Goal: Information Seeking & Learning: Learn about a topic

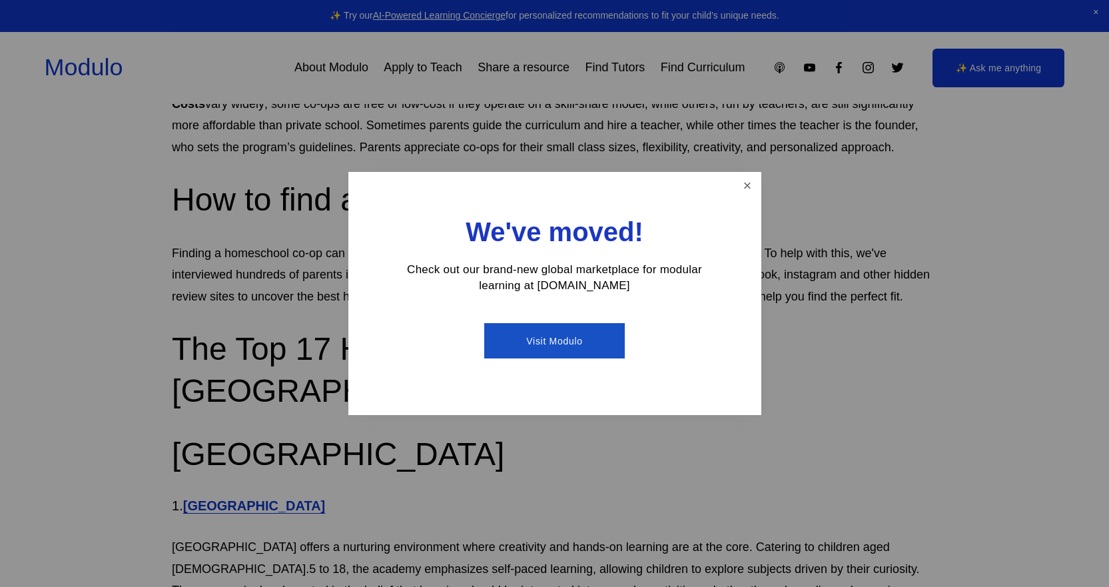
scroll to position [1199, 0]
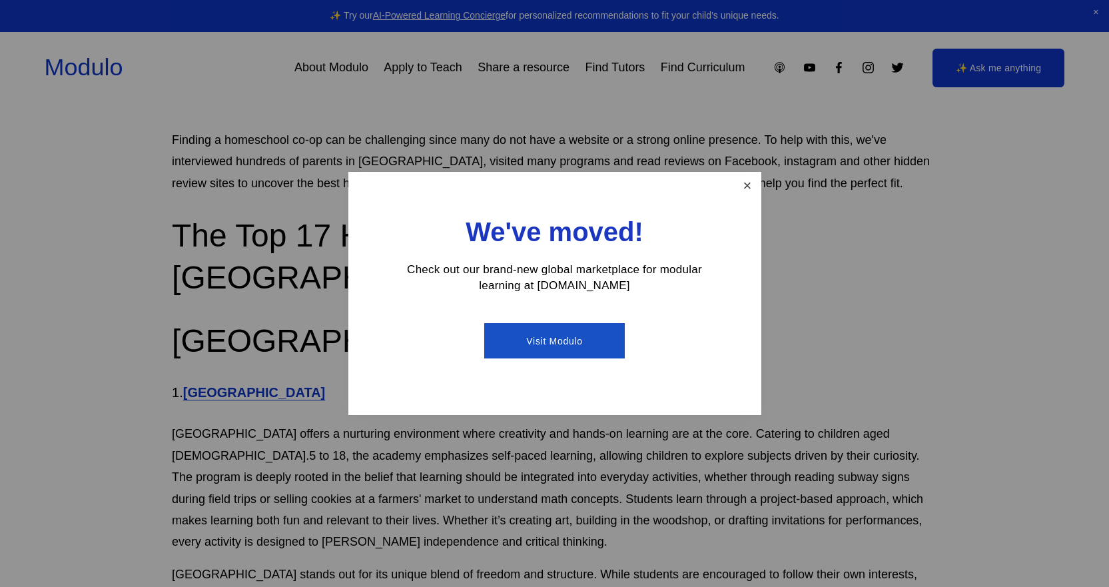
click at [744, 187] on link "Close" at bounding box center [746, 185] width 23 height 23
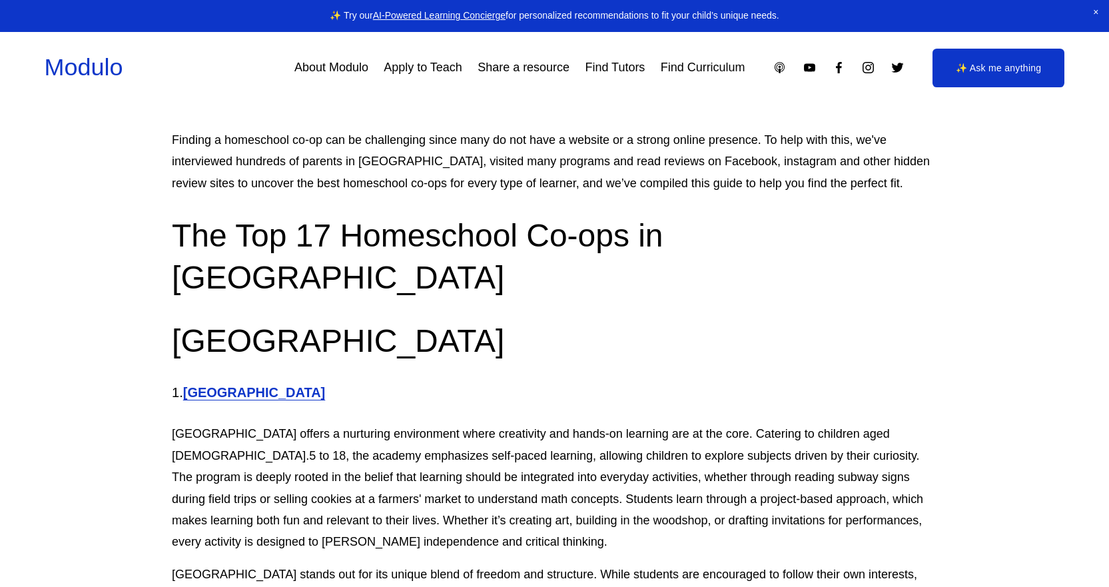
click at [326, 385] on strong "[GEOGRAPHIC_DATA]" at bounding box center [254, 392] width 143 height 15
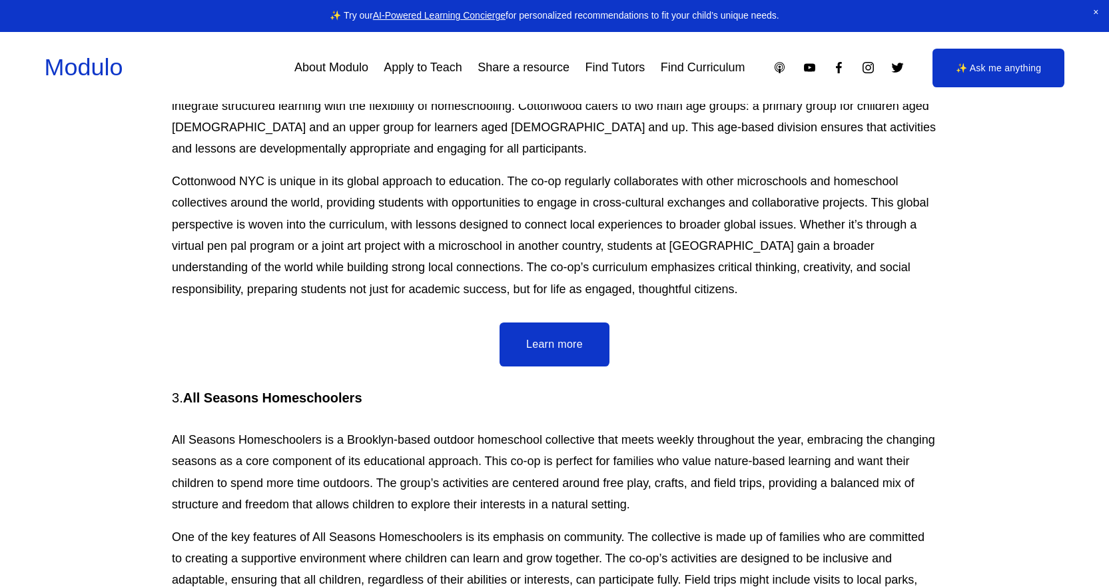
scroll to position [1932, 0]
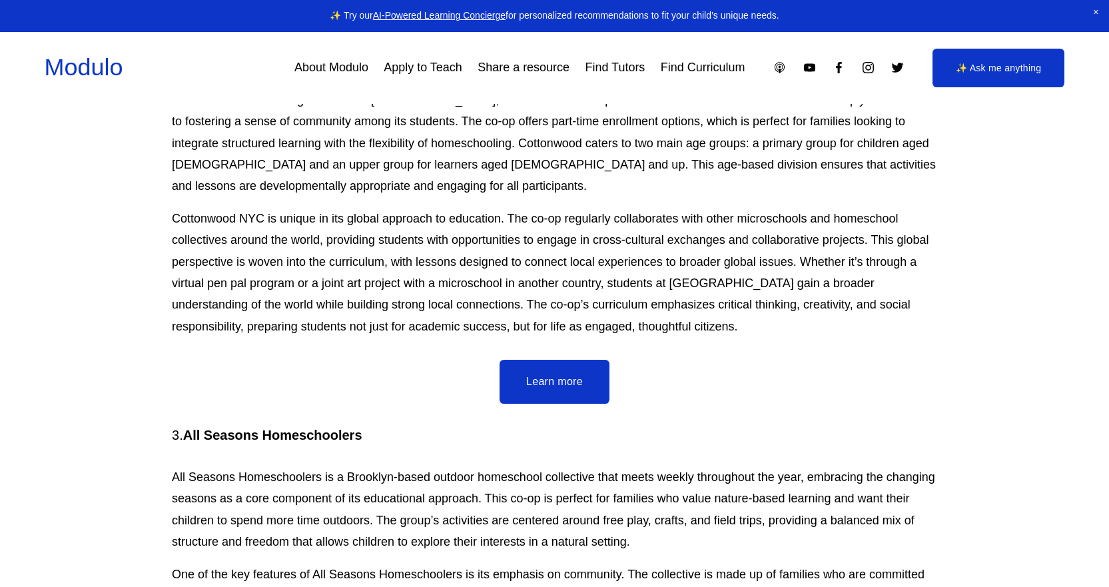
click at [537, 360] on link "Learn more" at bounding box center [555, 382] width 110 height 44
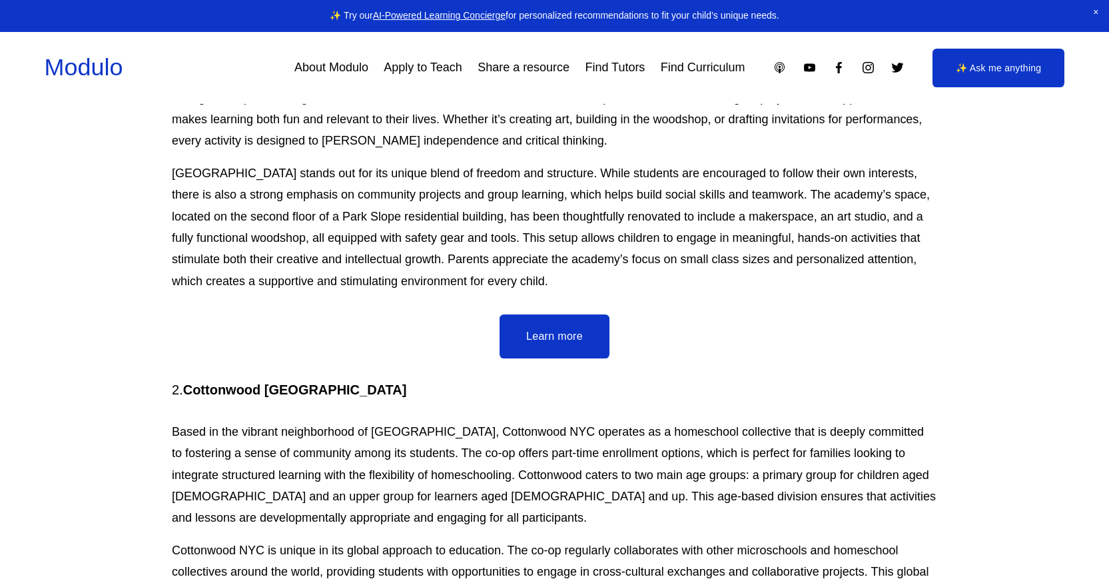
scroll to position [1599, 0]
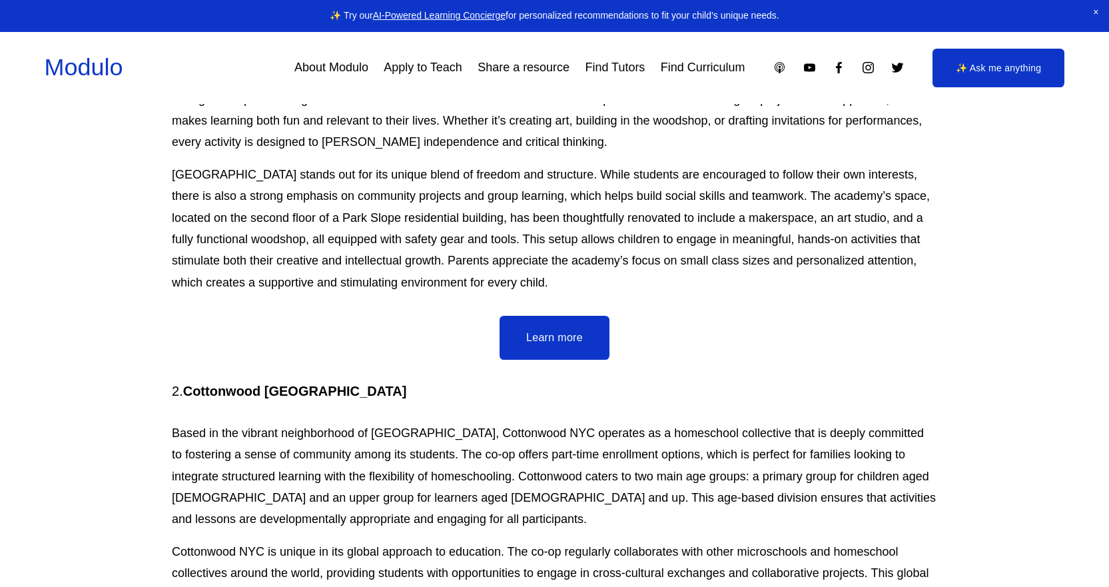
click at [527, 316] on link "Learn more" at bounding box center [555, 338] width 110 height 44
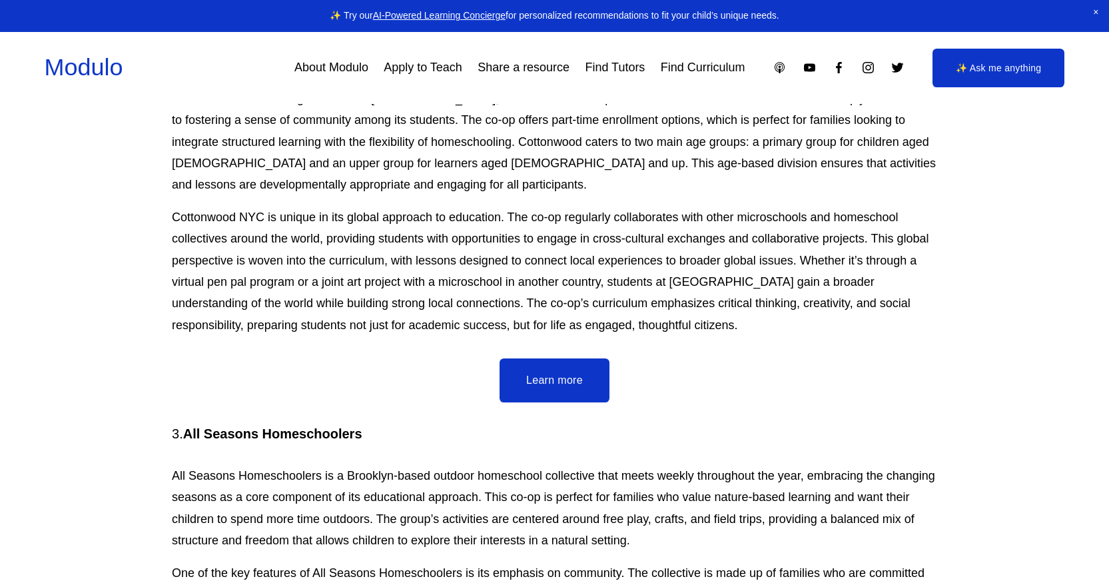
scroll to position [2131, 0]
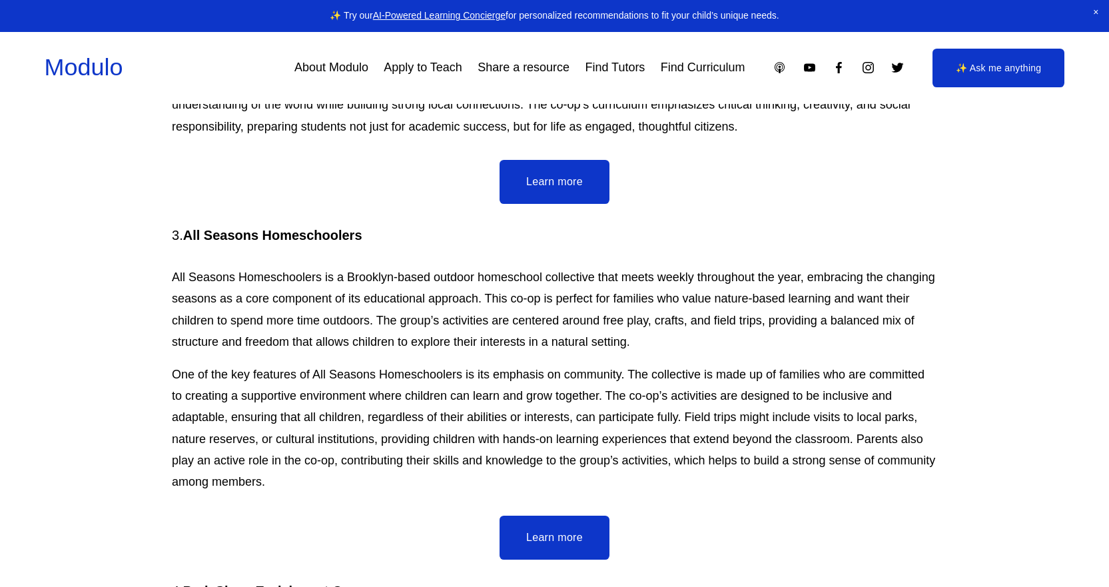
click at [555, 516] on link "Learn more" at bounding box center [555, 538] width 110 height 44
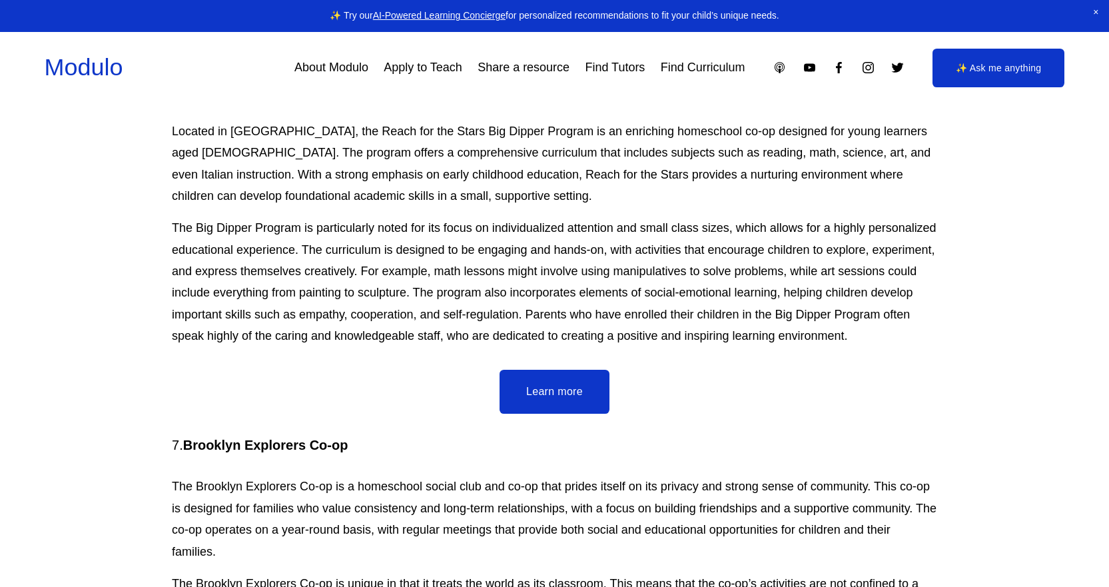
scroll to position [3397, 0]
click at [569, 377] on link "Learn more" at bounding box center [555, 392] width 110 height 44
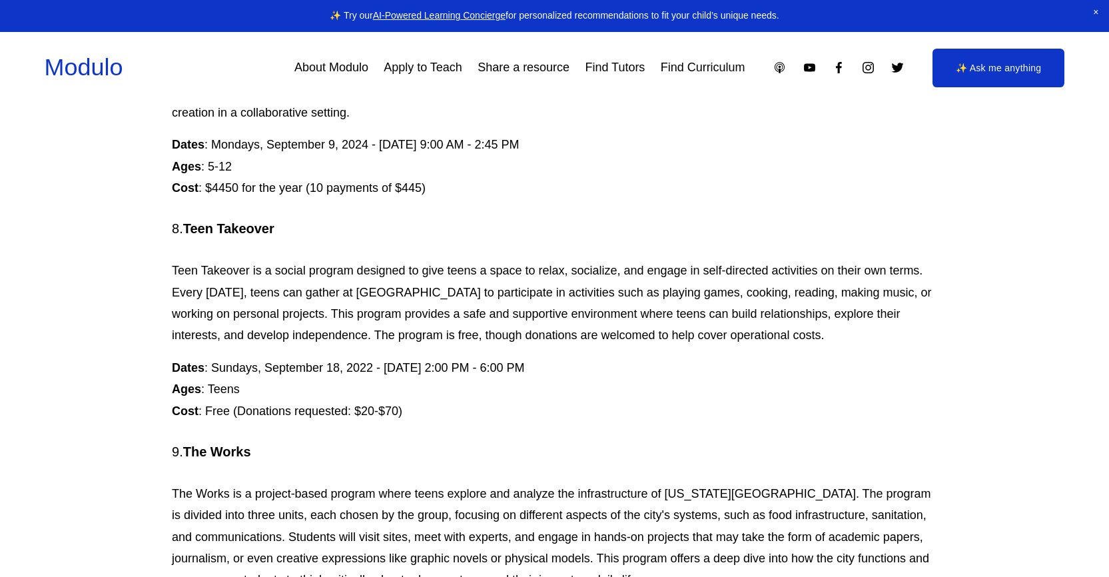
scroll to position [5861, 0]
